Goal: Task Accomplishment & Management: Complete application form

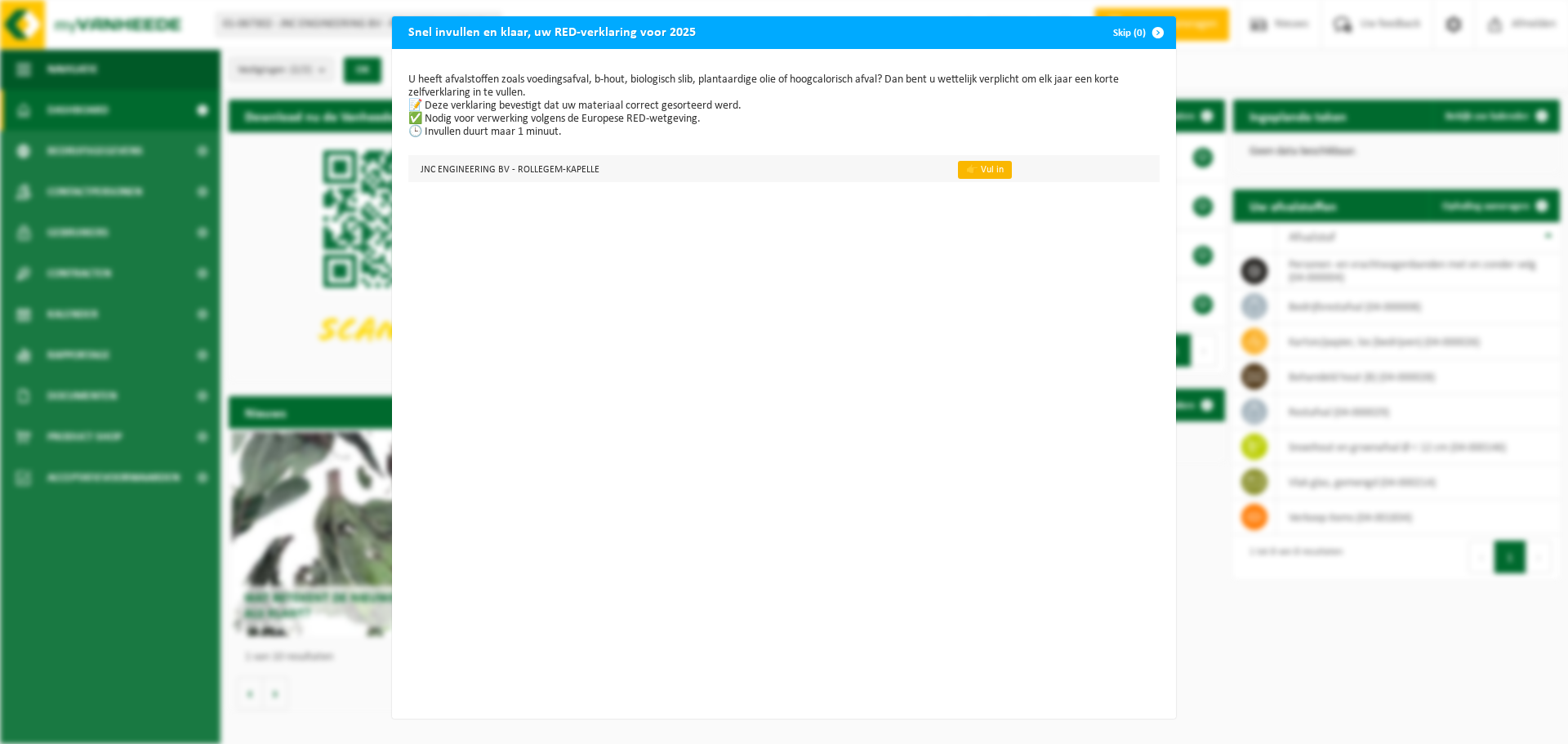
click at [962, 166] on link "👉 Vul in" at bounding box center [984, 169] width 54 height 18
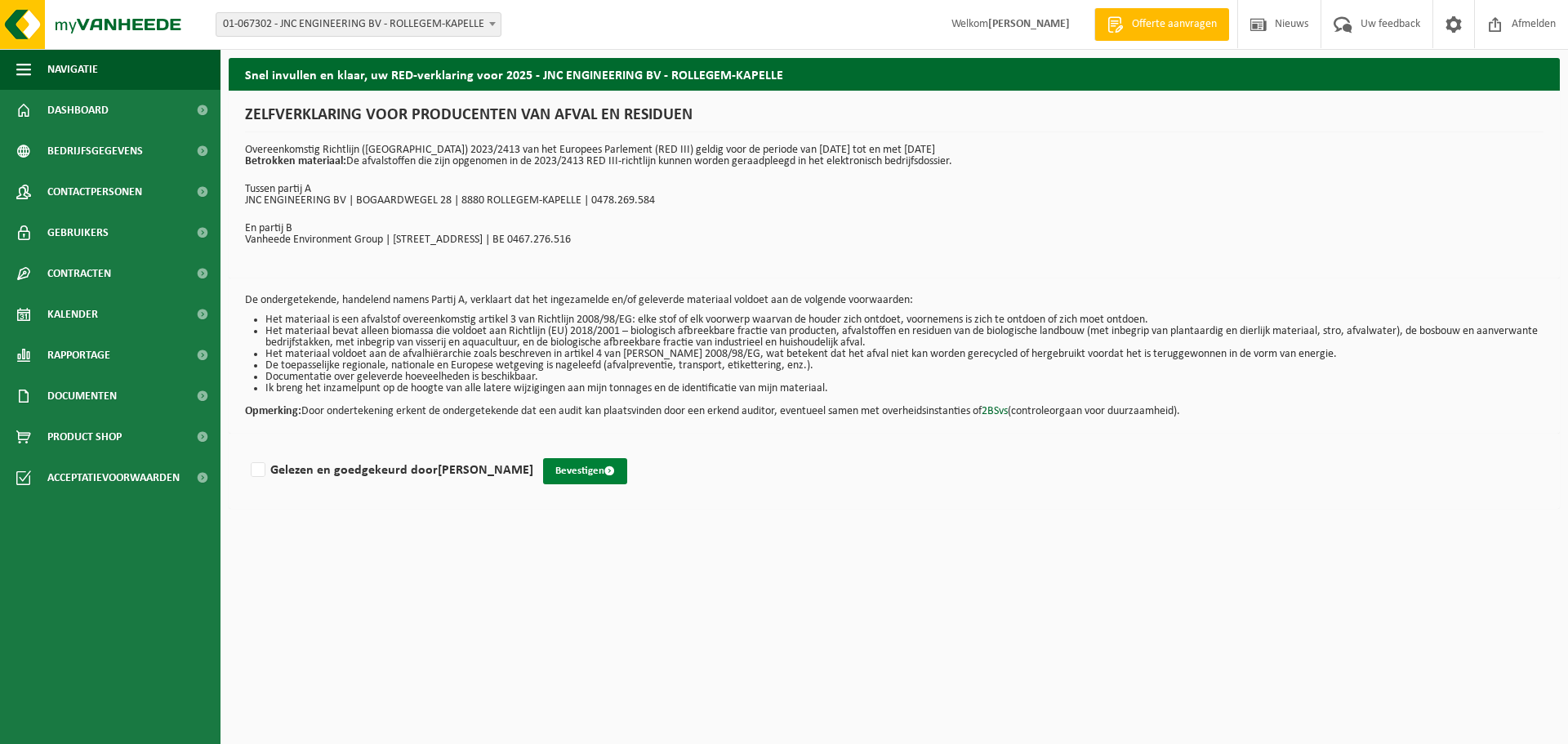
click at [578, 476] on button "Bevestigen" at bounding box center [585, 471] width 85 height 26
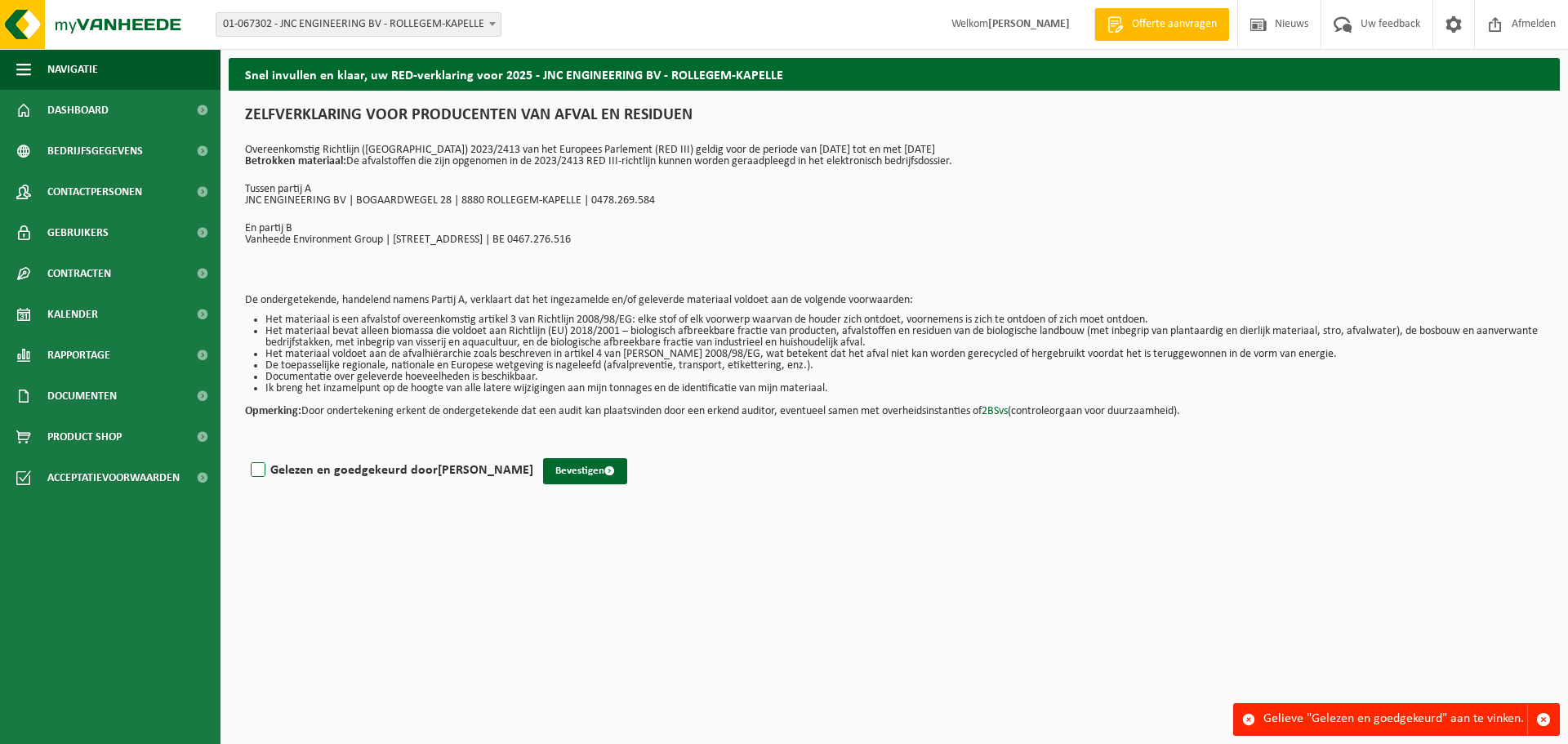
click at [252, 467] on label "Gelezen en goedgekeurd door Nancy Blomme" at bounding box center [390, 470] width 286 height 25
click at [533, 450] on input "Gelezen en goedgekeurd door Nancy Blomme" at bounding box center [533, 449] width 1 height 1
checkbox input "true"
click at [553, 465] on button "Bevestigen" at bounding box center [585, 471] width 85 height 26
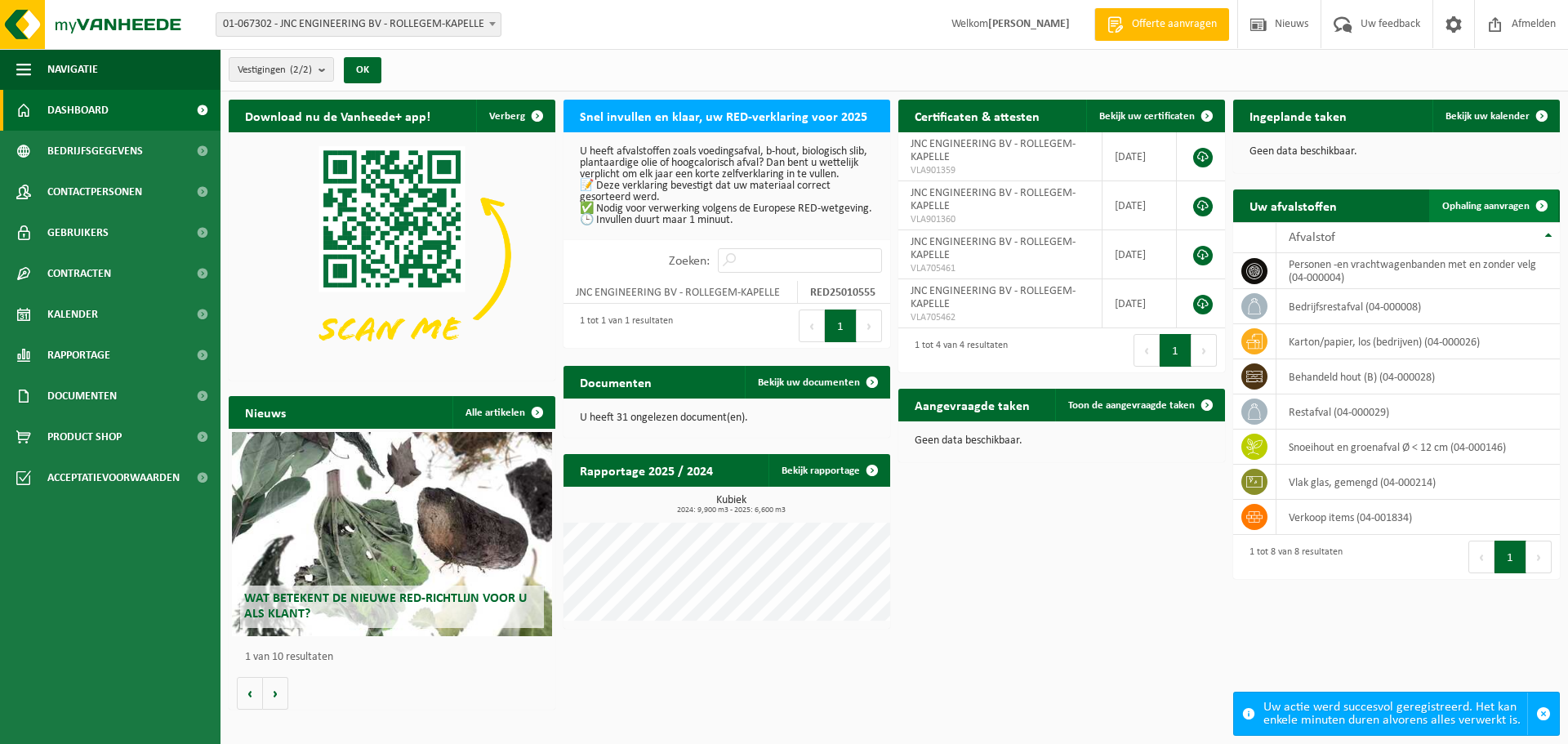
click at [1489, 208] on span "Ophaling aanvragen" at bounding box center [1486, 206] width 87 height 10
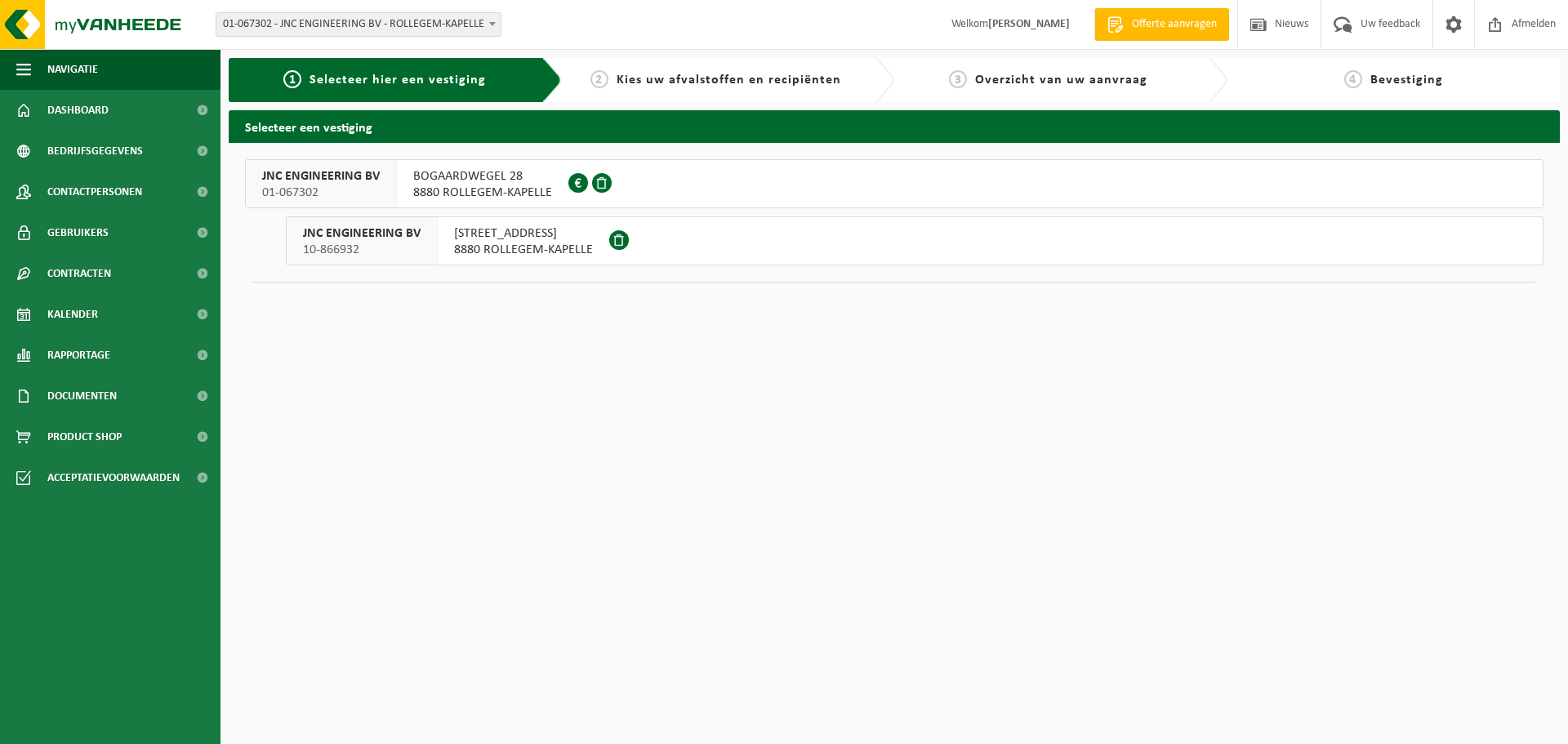
click at [409, 245] on span "10-866932" at bounding box center [362, 249] width 118 height 16
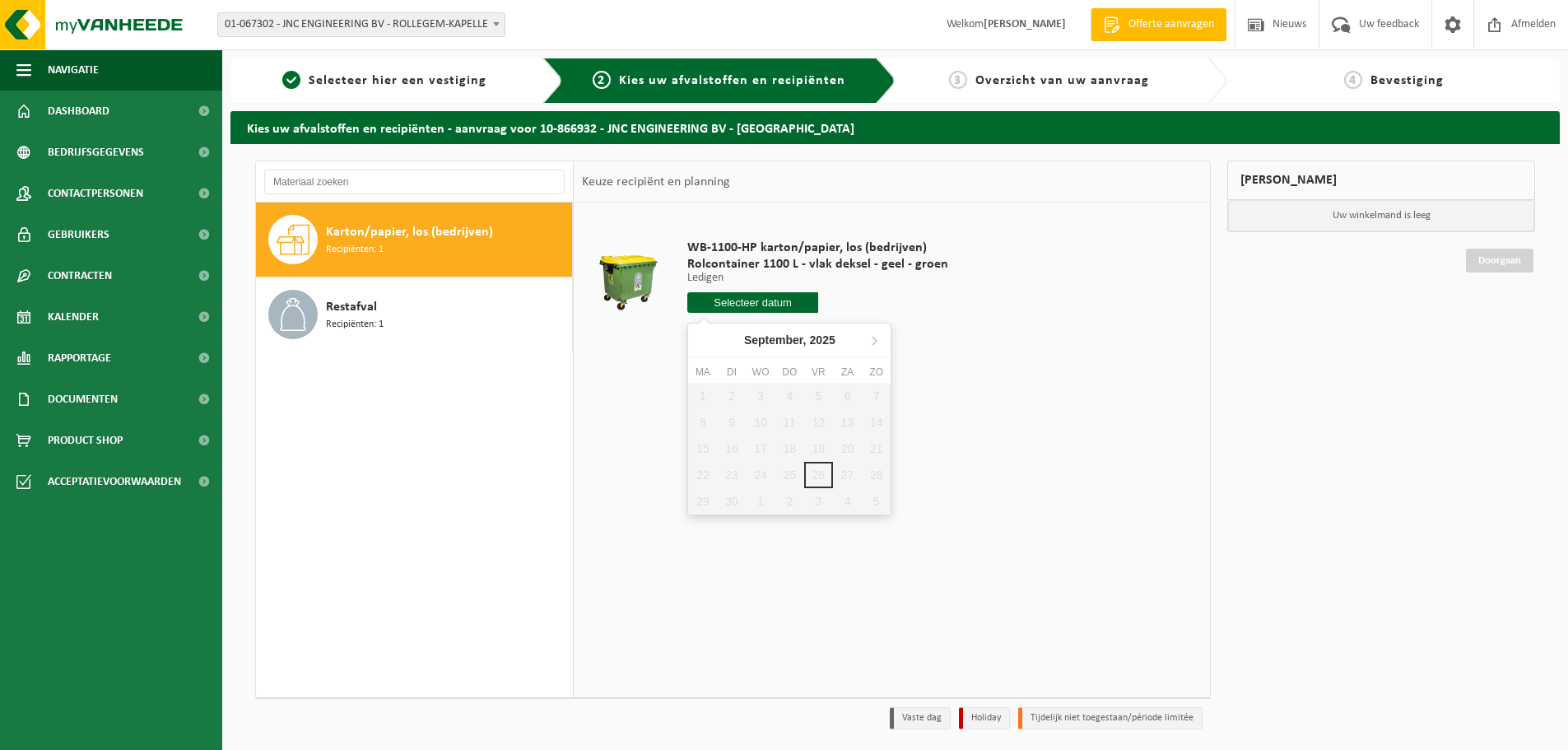
click at [746, 301] on input "text" at bounding box center [753, 303] width 131 height 21
click at [880, 339] on icon at bounding box center [874, 340] width 27 height 27
click at [759, 393] on div "1" at bounding box center [760, 396] width 28 height 27
type input "Van [DATE]"
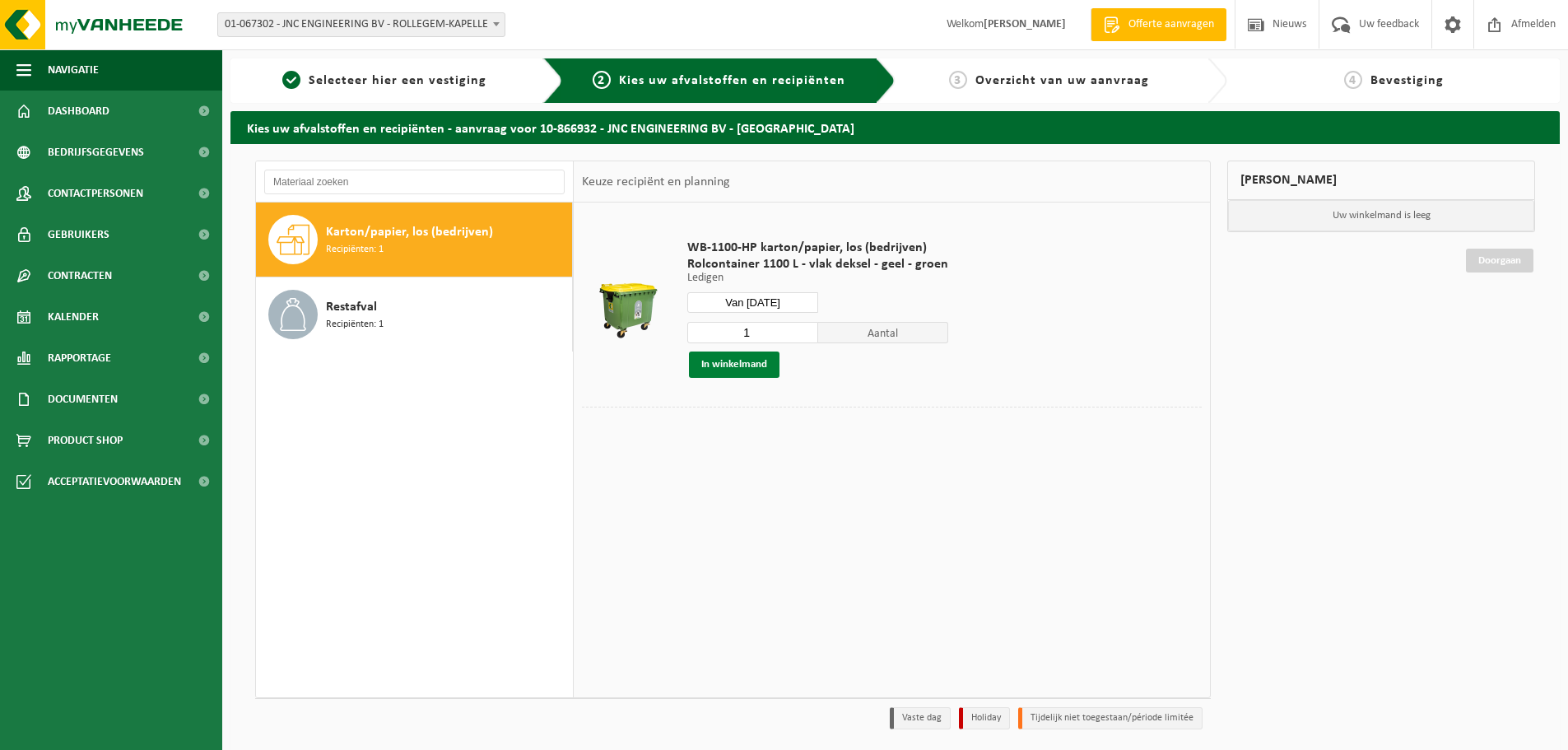
click at [747, 370] on button "In winkelmand" at bounding box center [734, 365] width 90 height 27
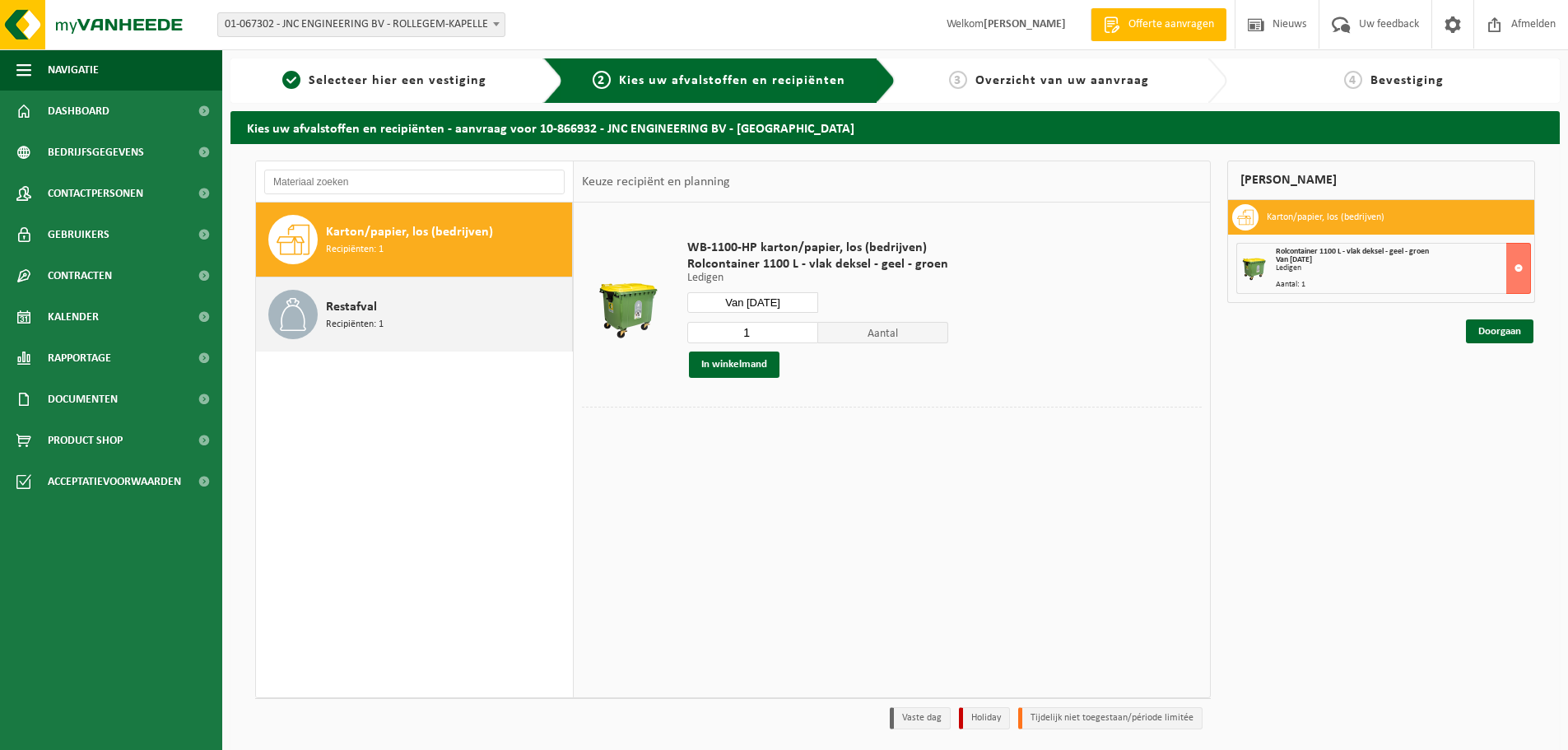
click at [405, 321] on div "Restafval Recipiënten: 1" at bounding box center [446, 314] width 242 height 49
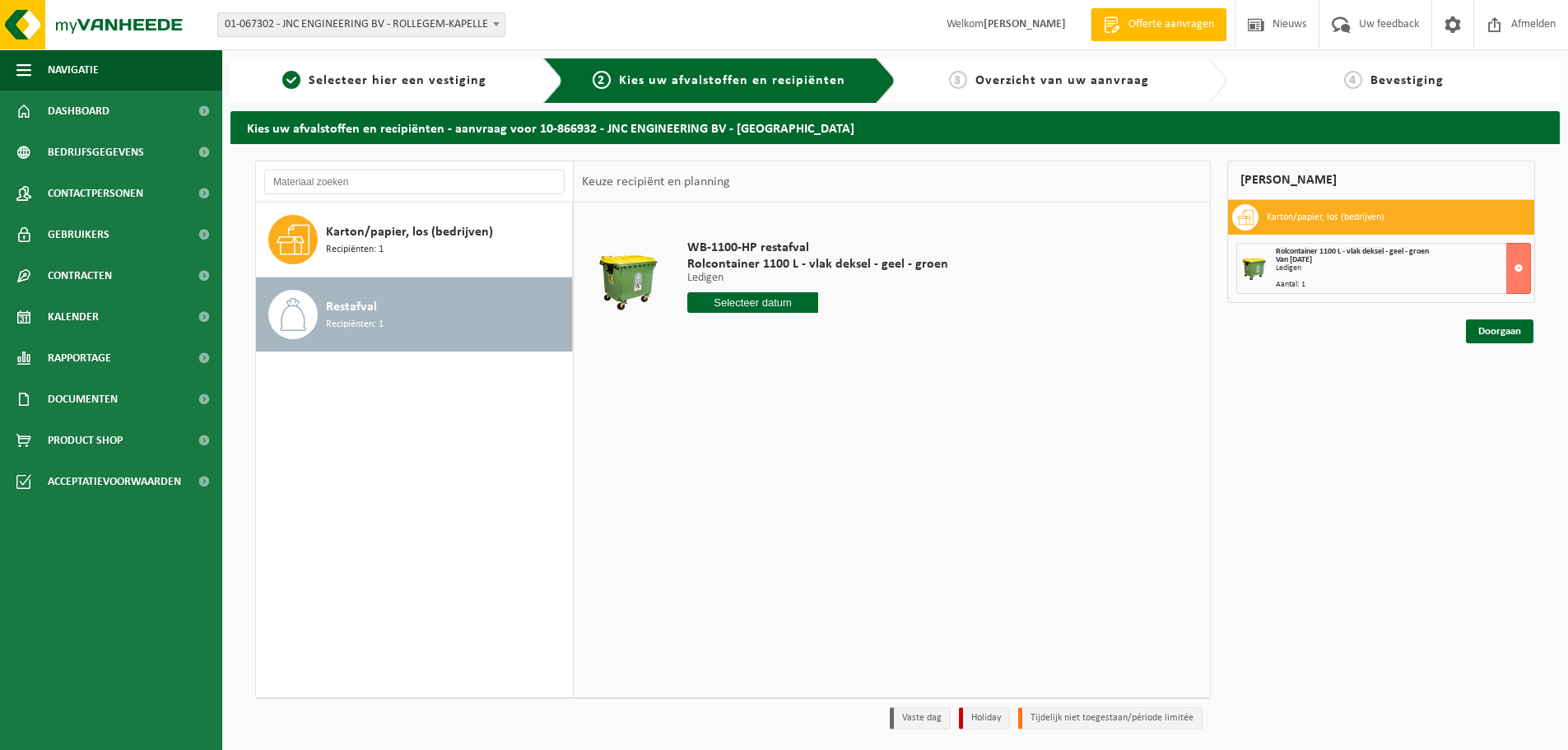
click at [764, 303] on input "text" at bounding box center [753, 303] width 131 height 21
click at [876, 337] on icon at bounding box center [874, 340] width 27 height 27
click at [820, 391] on div "3" at bounding box center [818, 396] width 28 height 27
type input "Van 2025-10-03"
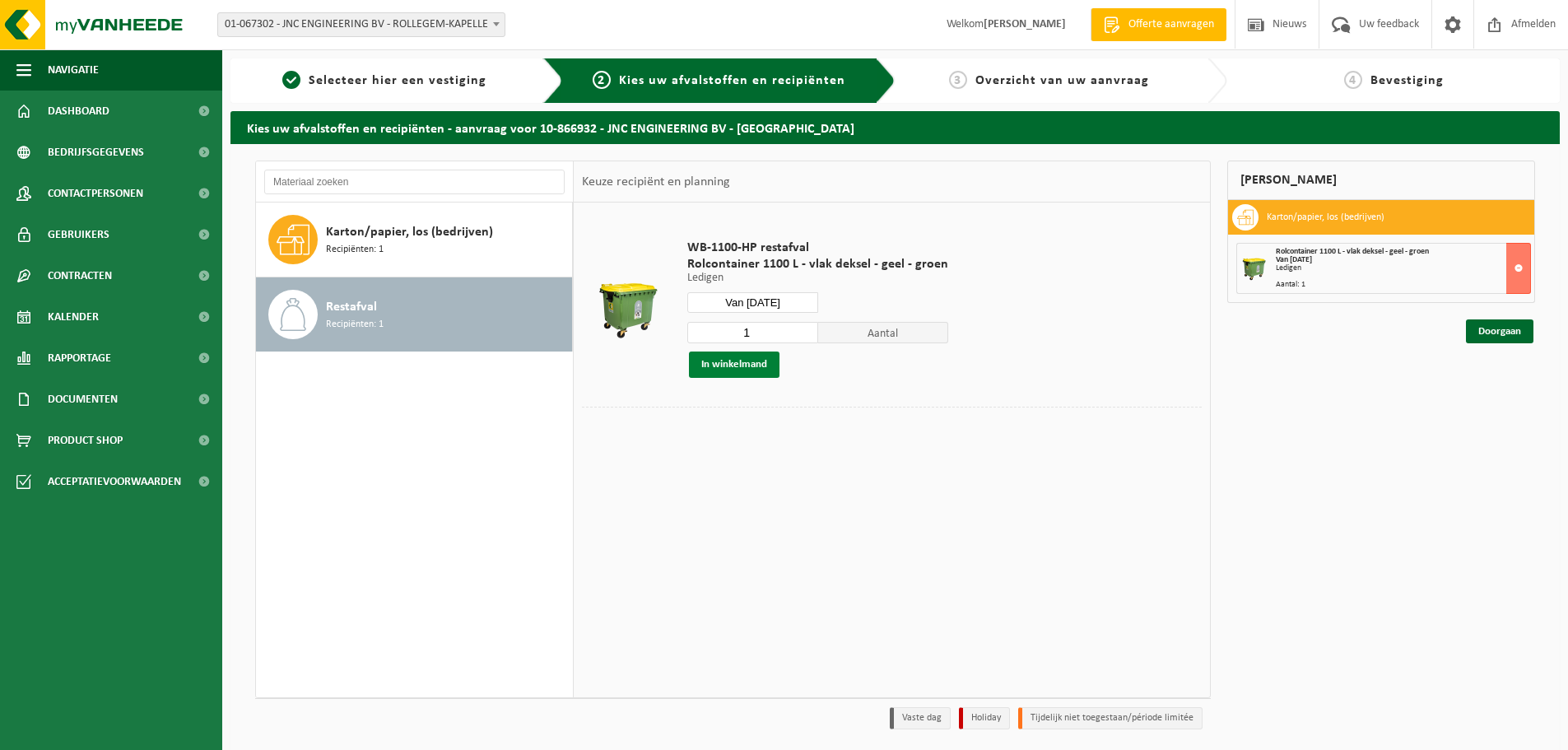
click at [753, 366] on button "In winkelmand" at bounding box center [734, 365] width 90 height 27
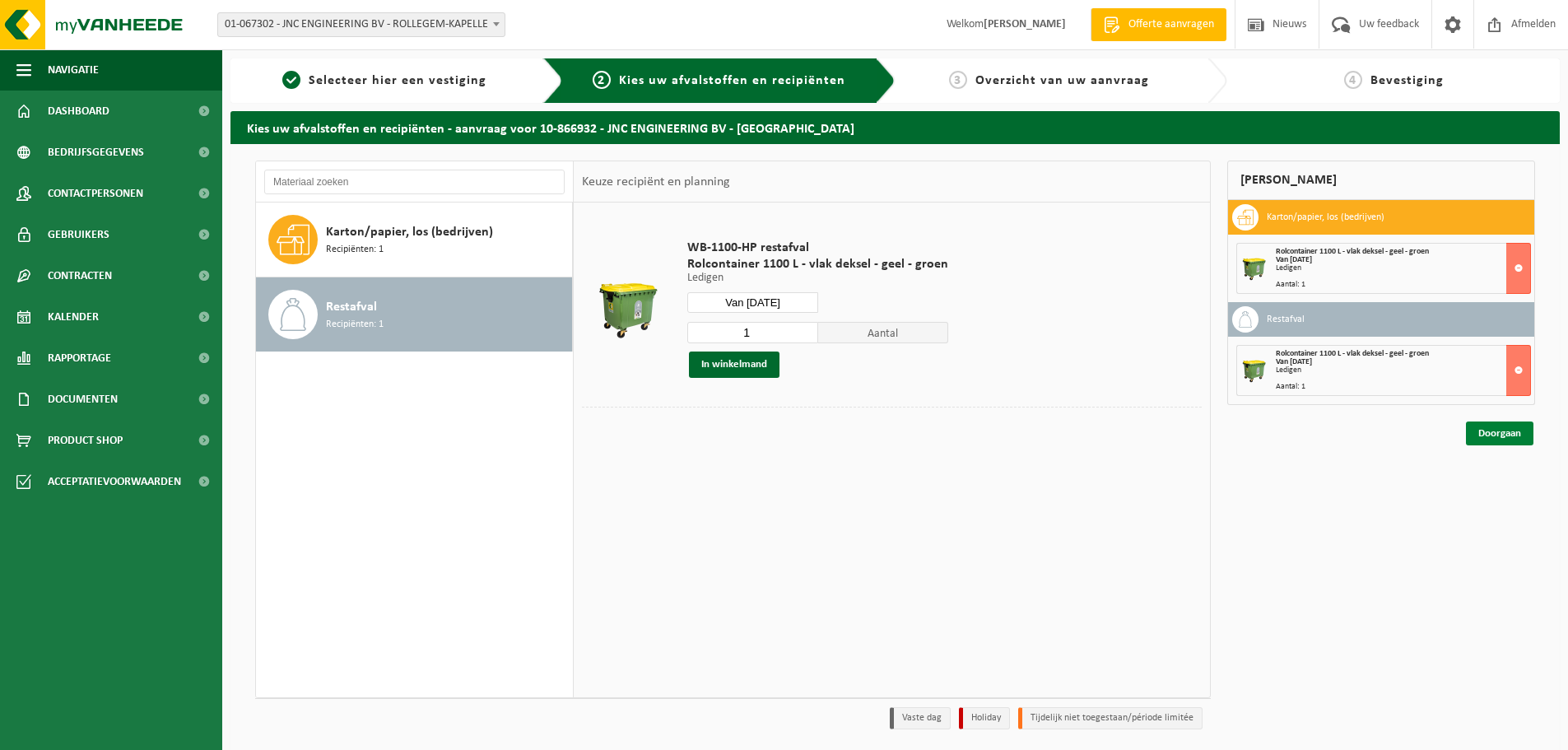
click at [1506, 436] on link "Doorgaan" at bounding box center [1499, 433] width 67 height 24
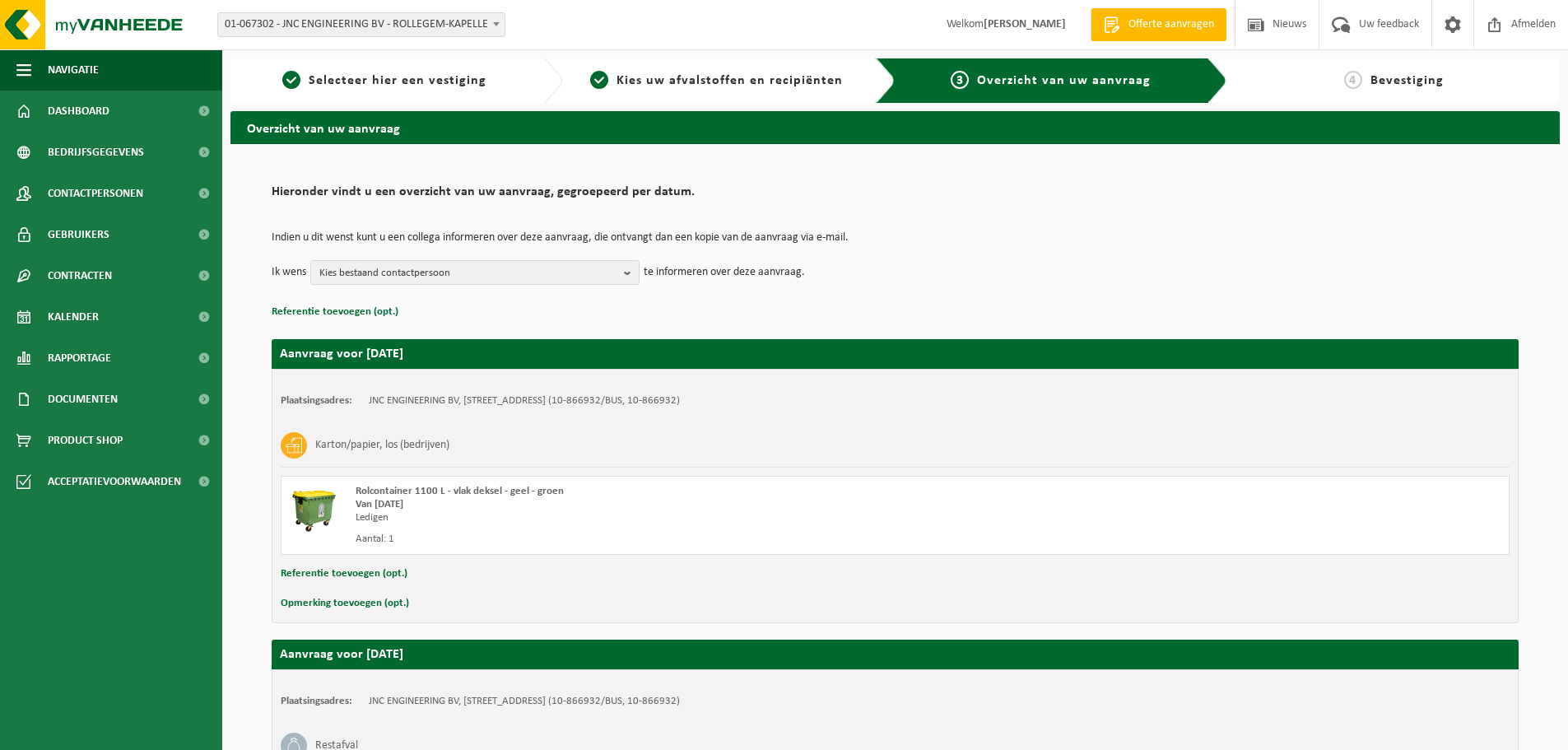
scroll to position [83, 0]
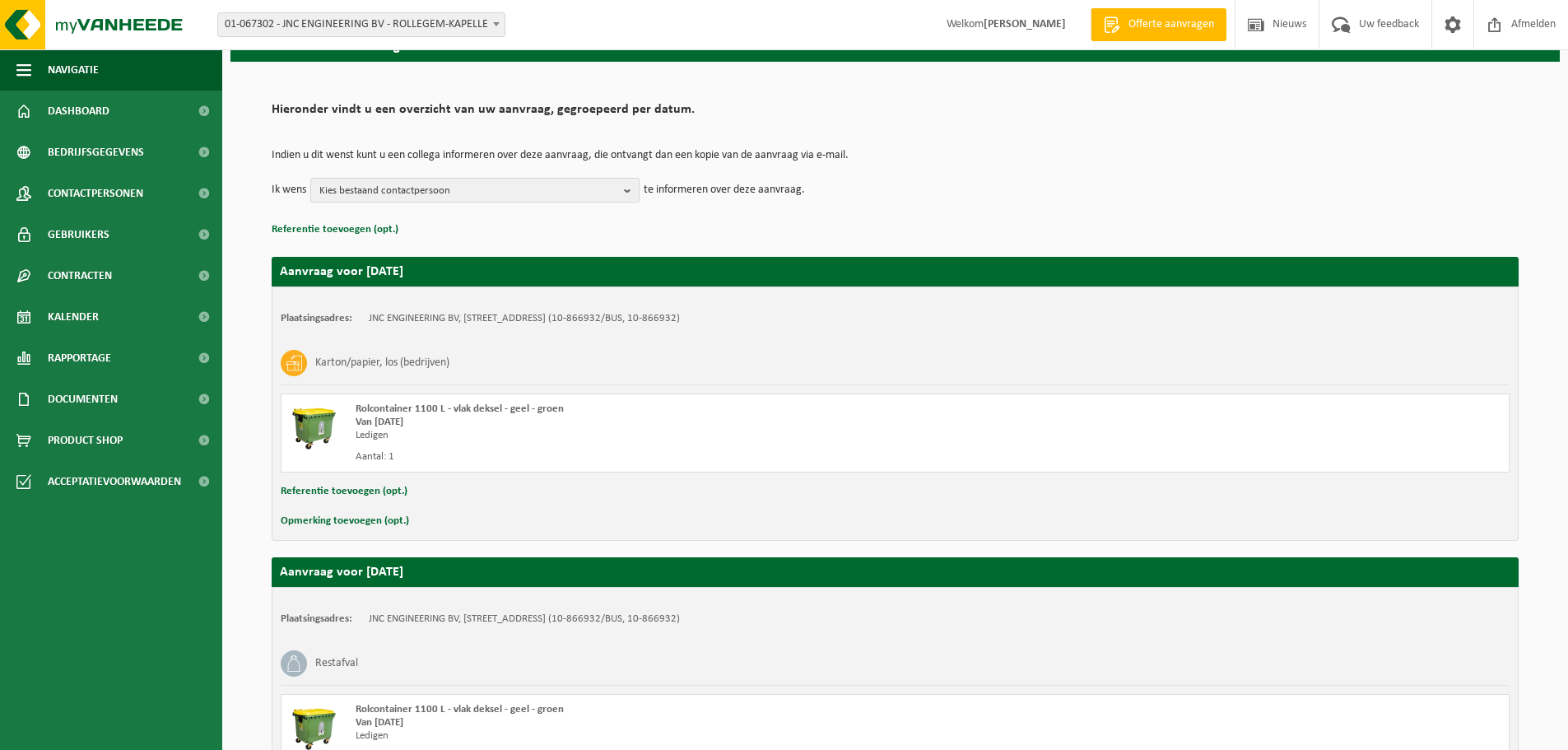
click at [631, 194] on b "button" at bounding box center [630, 190] width 15 height 23
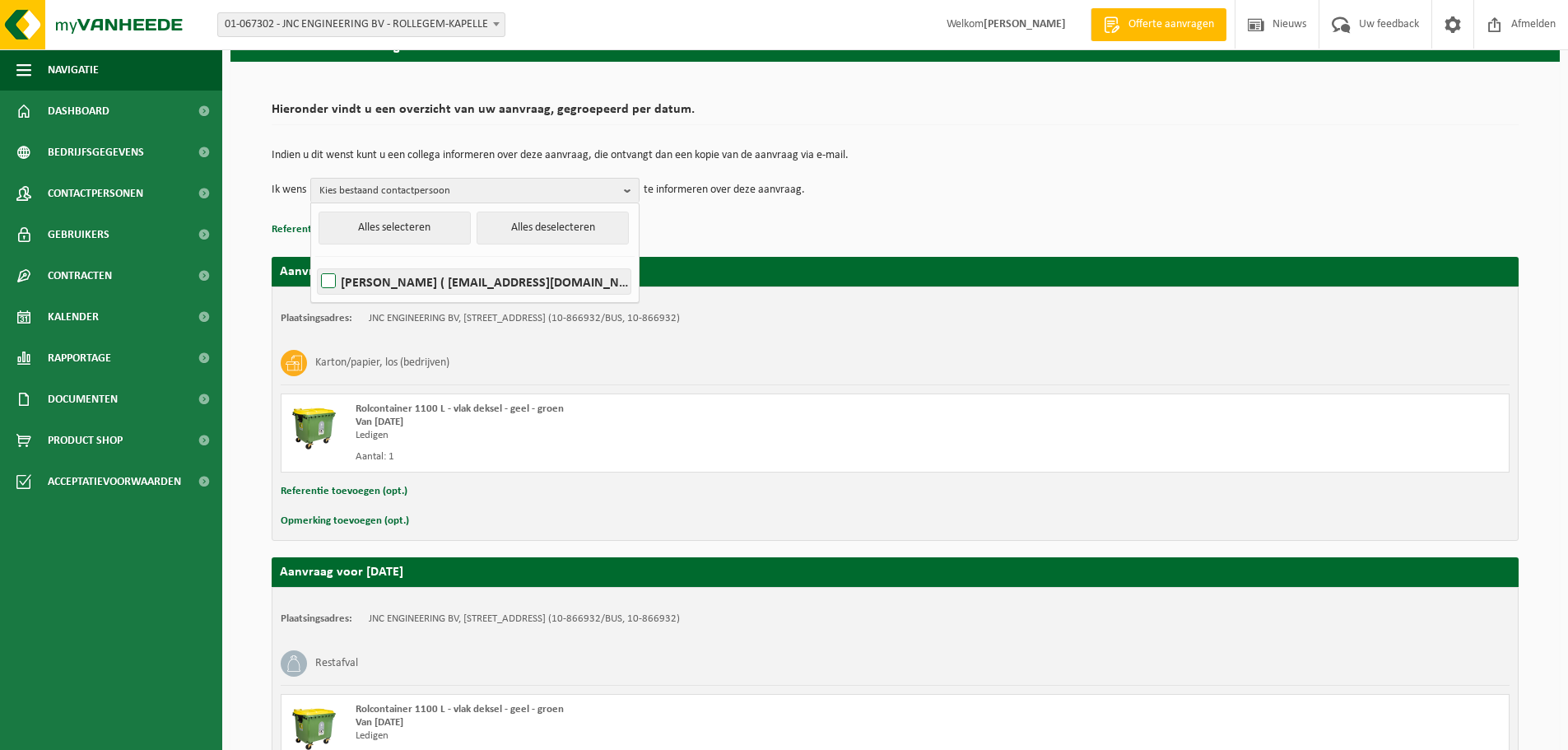
click at [329, 284] on label "[PERSON_NAME] ( [EMAIL_ADDRESS][DOMAIN_NAME] )" at bounding box center [474, 281] width 313 height 25
click at [315, 261] on input "[PERSON_NAME] ( [EMAIL_ADDRESS][DOMAIN_NAME] )" at bounding box center [314, 260] width 1 height 1
checkbox input "true"
click at [1018, 204] on div "Indien u dit wenst kunt u een collega informeren over deze aanvraag, die ontvan…" at bounding box center [895, 176] width 1247 height 86
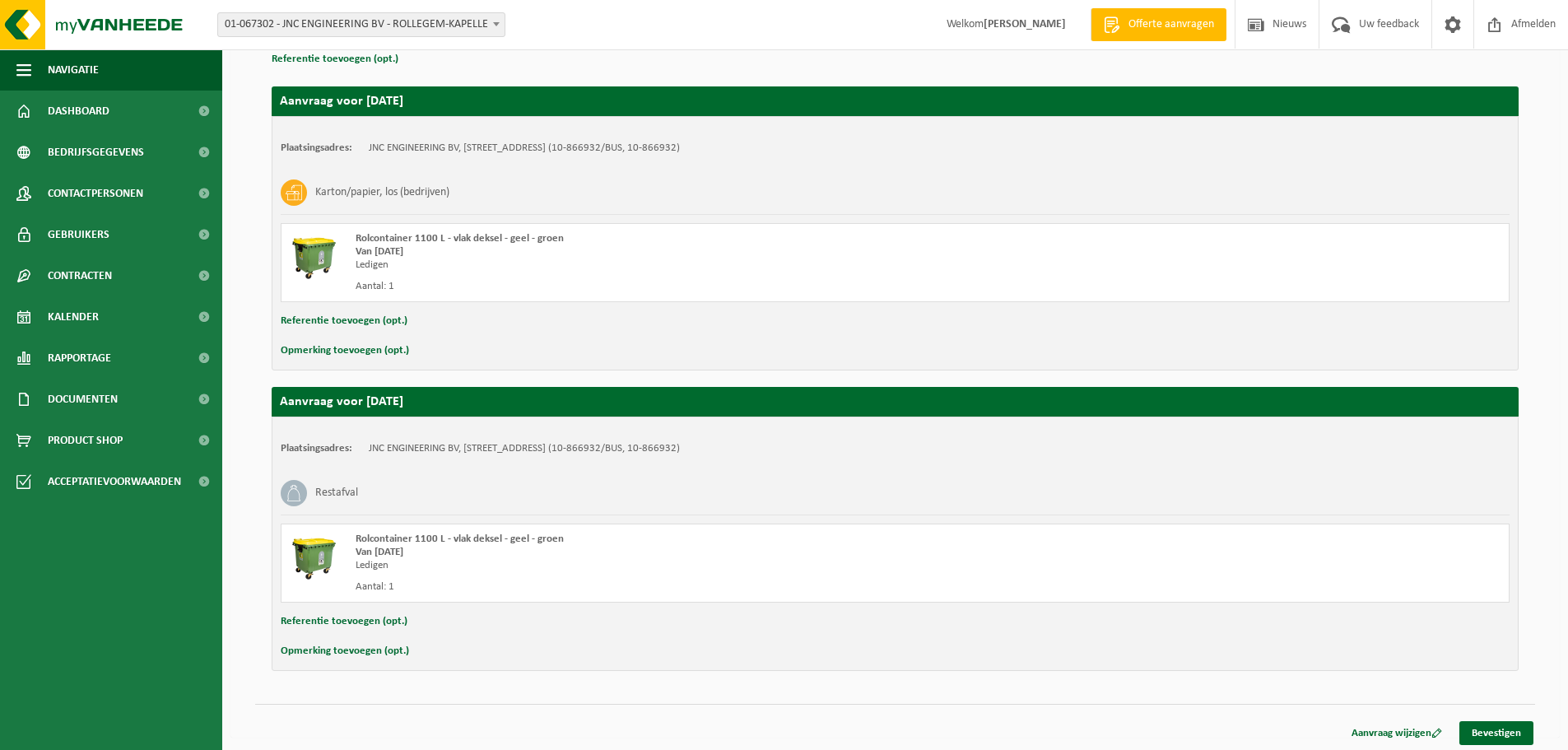
scroll to position [257, 0]
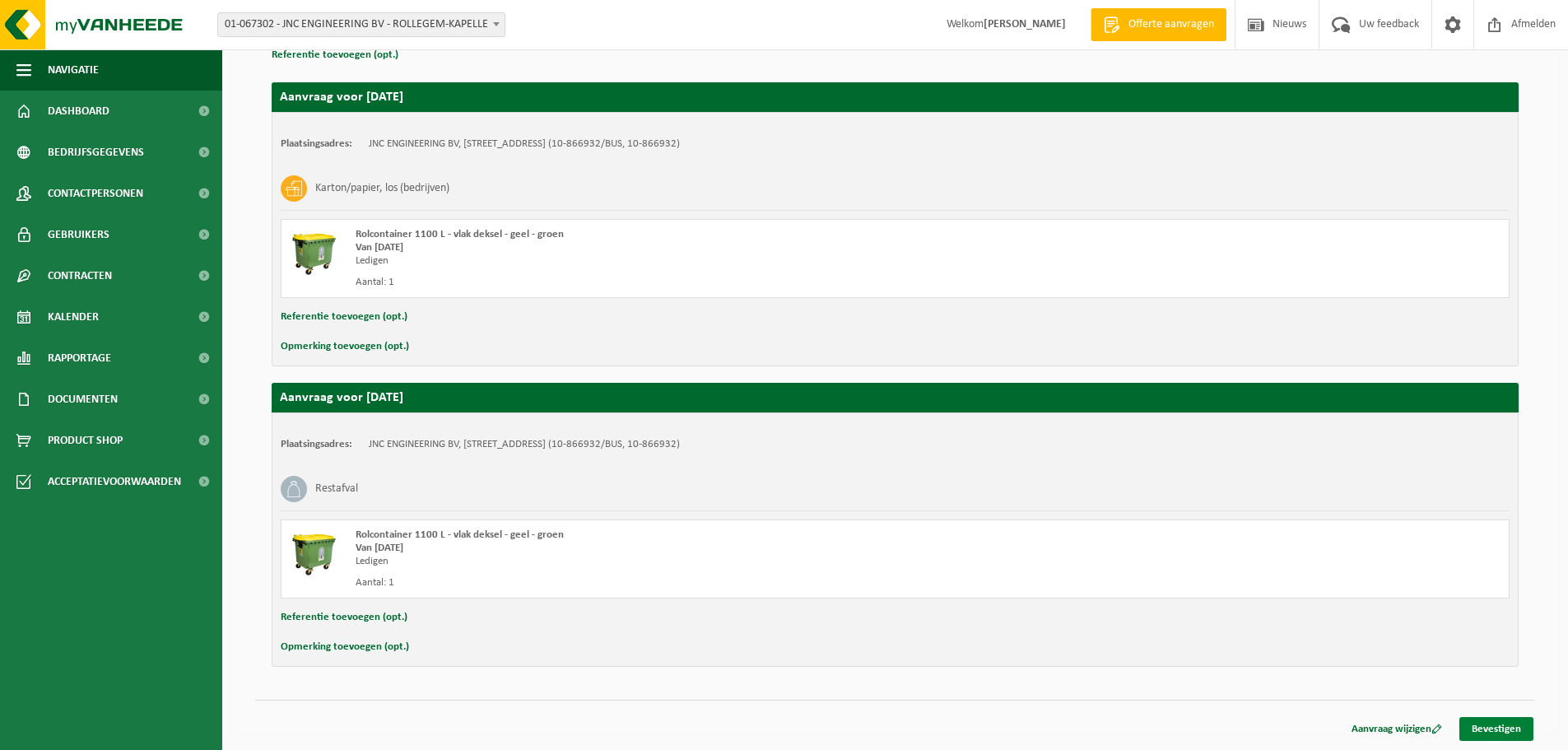
click at [1503, 722] on link "Bevestigen" at bounding box center [1496, 728] width 74 height 24
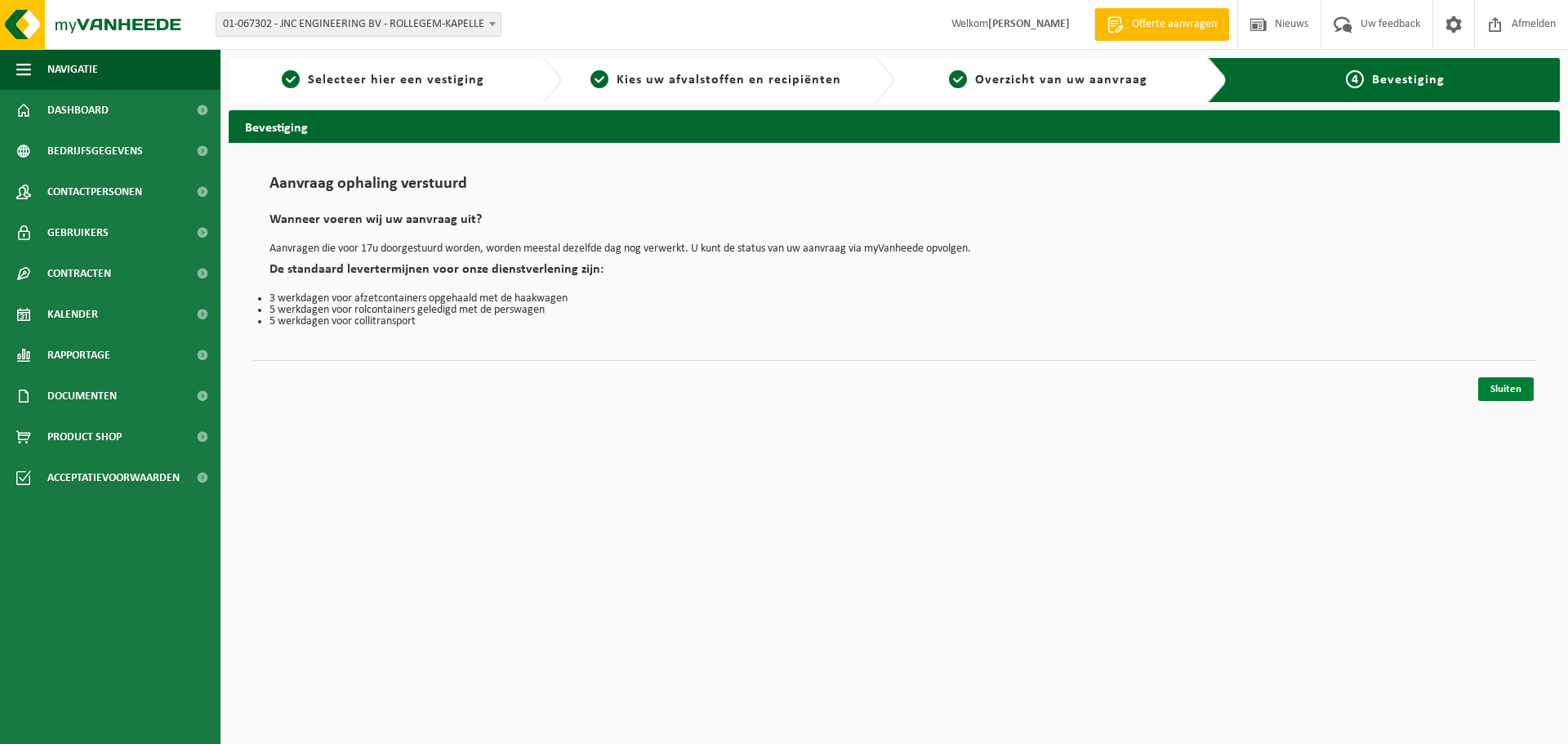
click at [1498, 390] on link "Sluiten" at bounding box center [1506, 389] width 55 height 24
